Goal: Navigation & Orientation: Find specific page/section

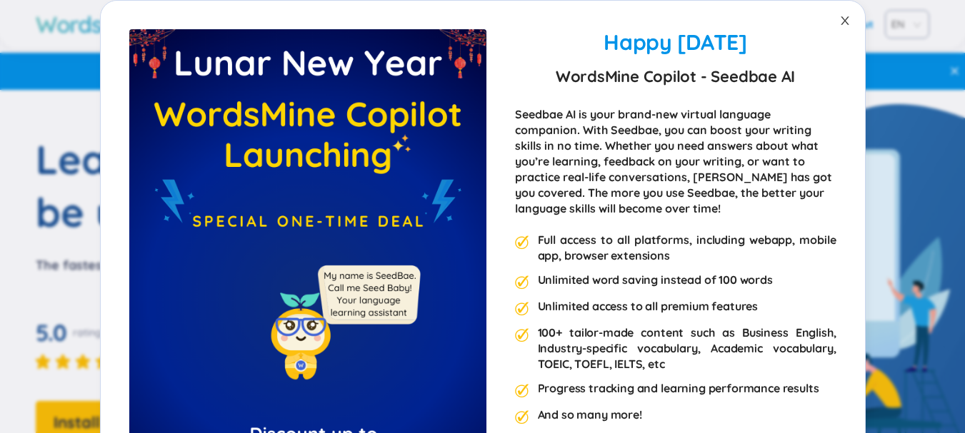
click at [839, 22] on icon "close" at bounding box center [844, 20] width 11 height 11
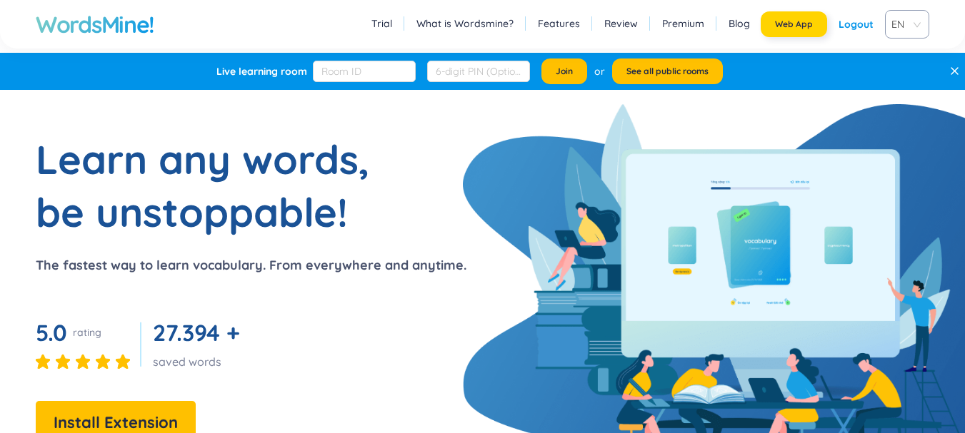
click at [815, 29] on button "Web App" at bounding box center [793, 24] width 66 height 26
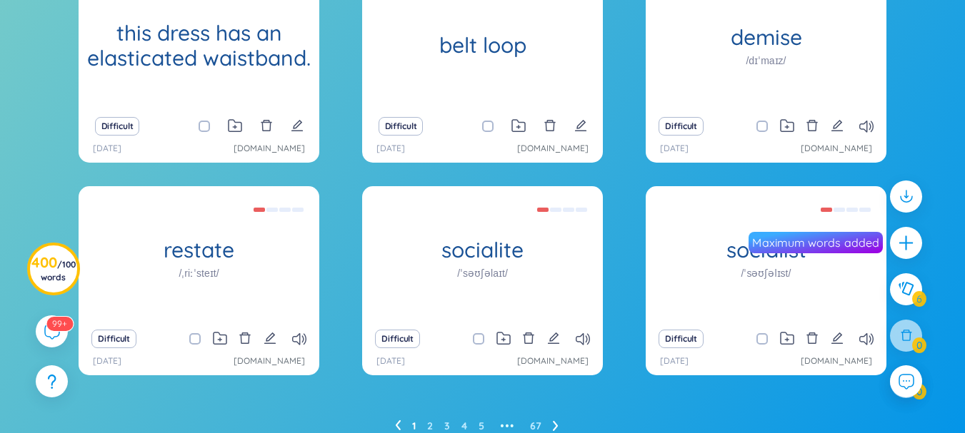
scroll to position [276, 0]
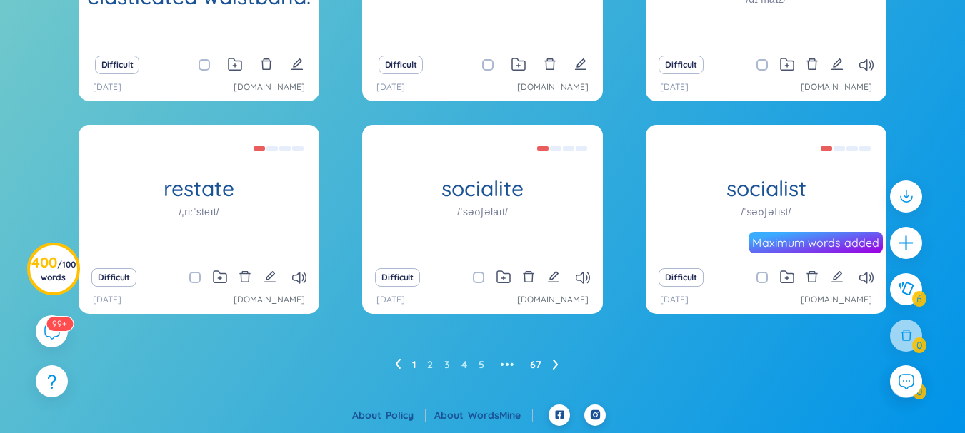
click at [533, 370] on link "67" at bounding box center [535, 364] width 11 height 21
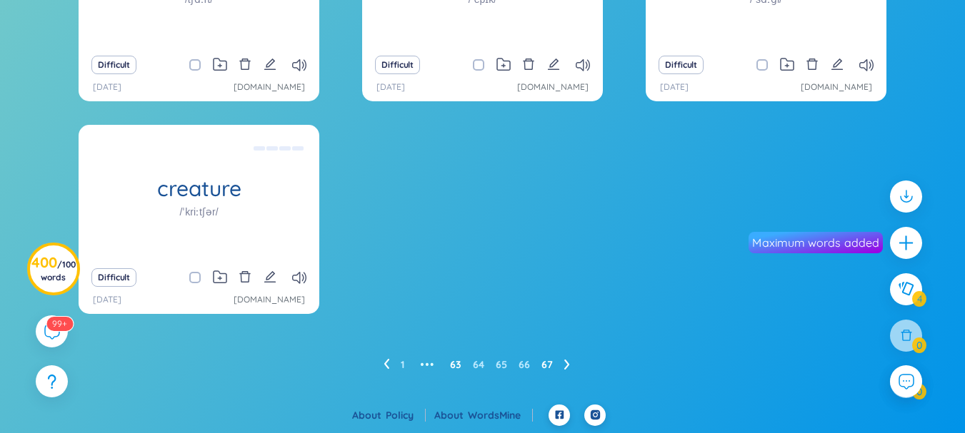
click at [455, 366] on link "63" at bounding box center [455, 364] width 11 height 21
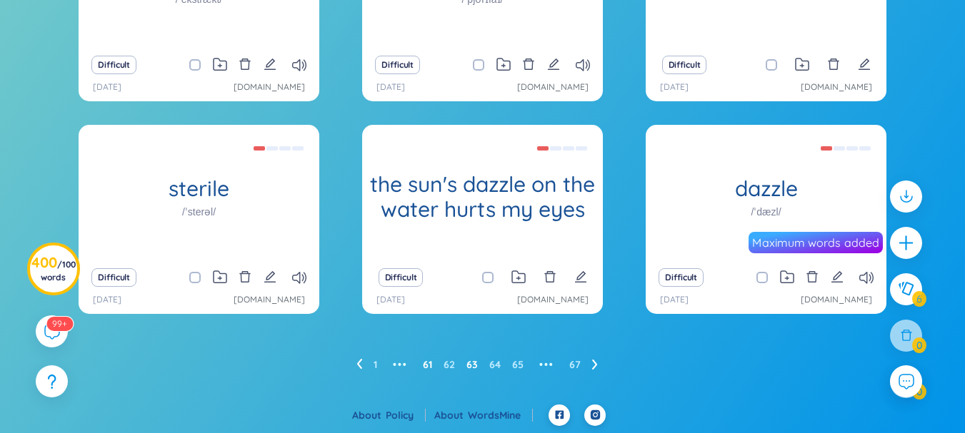
click at [427, 365] on link "61" at bounding box center [427, 364] width 9 height 21
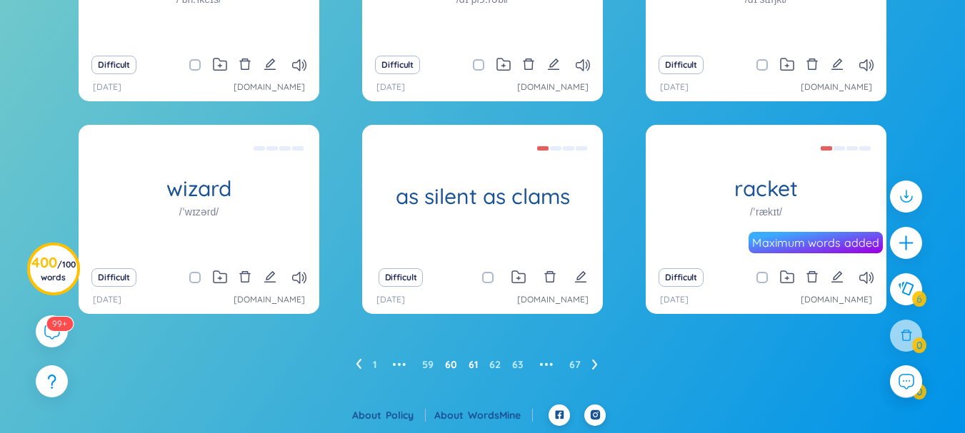
click at [453, 366] on link "60" at bounding box center [451, 364] width 12 height 21
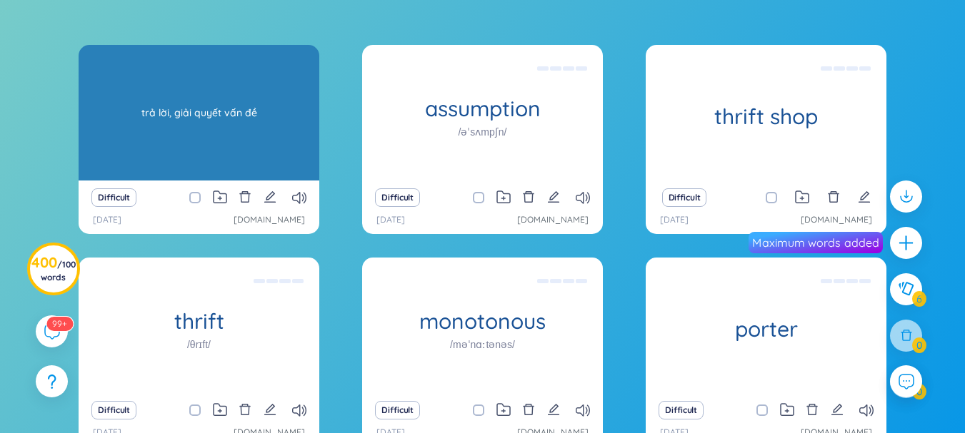
scroll to position [214, 0]
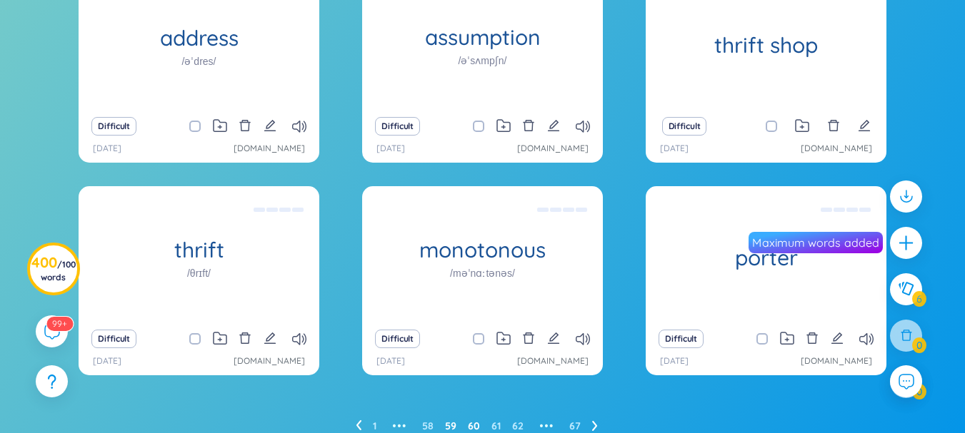
click at [449, 422] on link "59" at bounding box center [450, 426] width 11 height 21
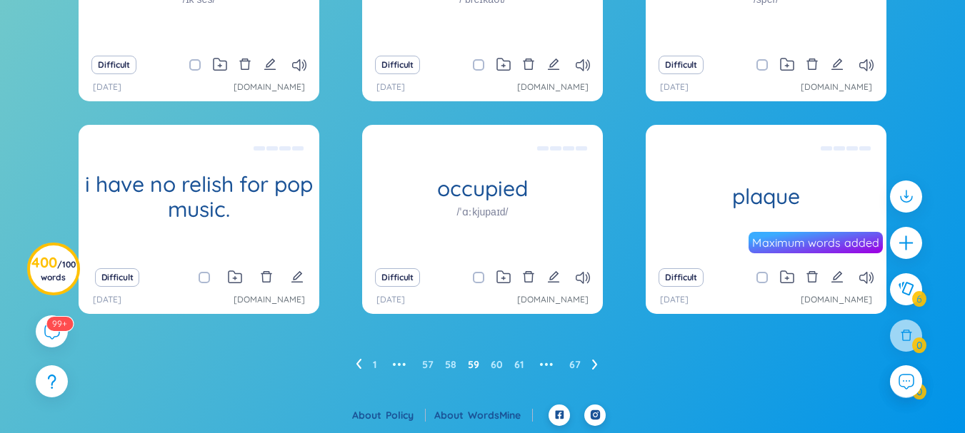
scroll to position [204, 0]
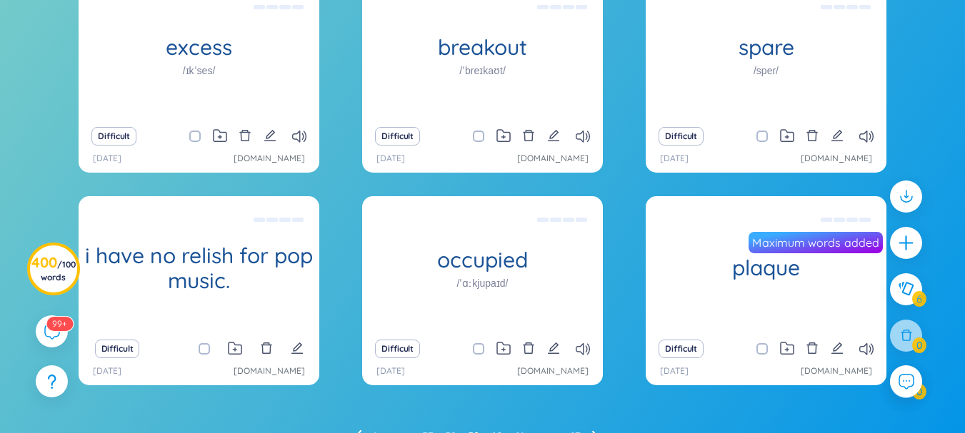
click at [56, 24] on div "excess /ɪkˈses/ sự quá mức, quá nhiều it can control excess oil Difficult [DATE…" at bounding box center [482, 216] width 950 height 464
